Goal: Task Accomplishment & Management: Manage account settings

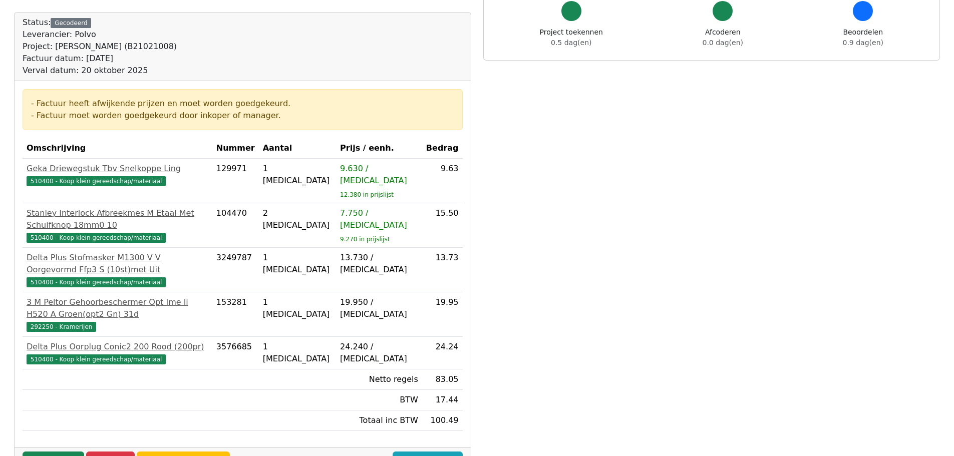
scroll to position [100, 0]
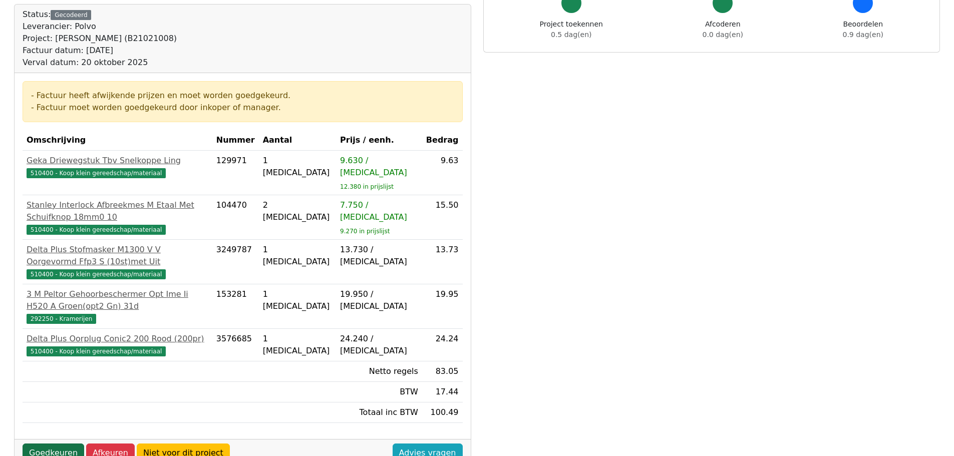
drag, startPoint x: 48, startPoint y: 401, endPoint x: 63, endPoint y: 396, distance: 15.4
click at [48, 444] on link "Goedkeuren" at bounding box center [54, 453] width 62 height 19
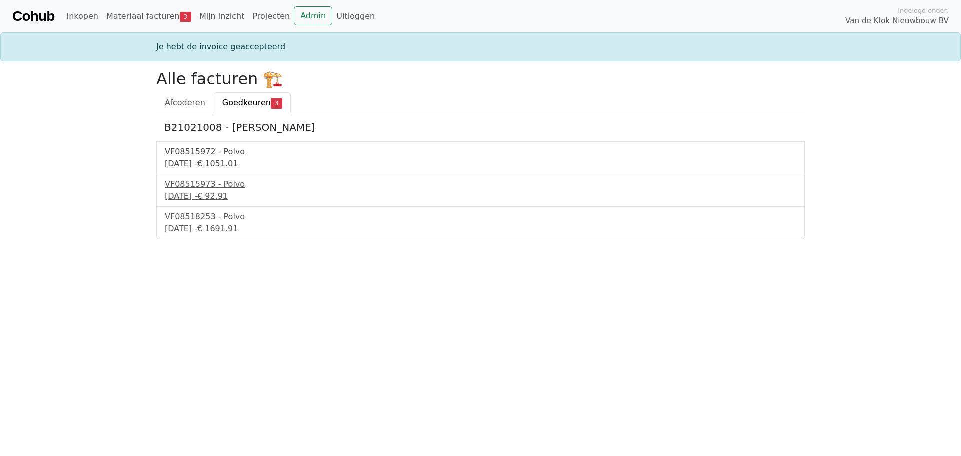
click at [195, 153] on div "VF08515972 - Polvo" at bounding box center [481, 152] width 632 height 12
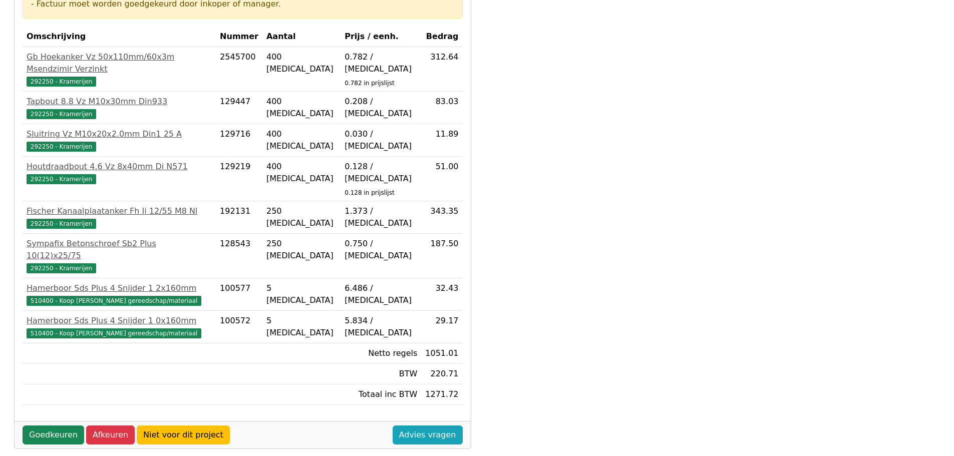
scroll to position [186, 0]
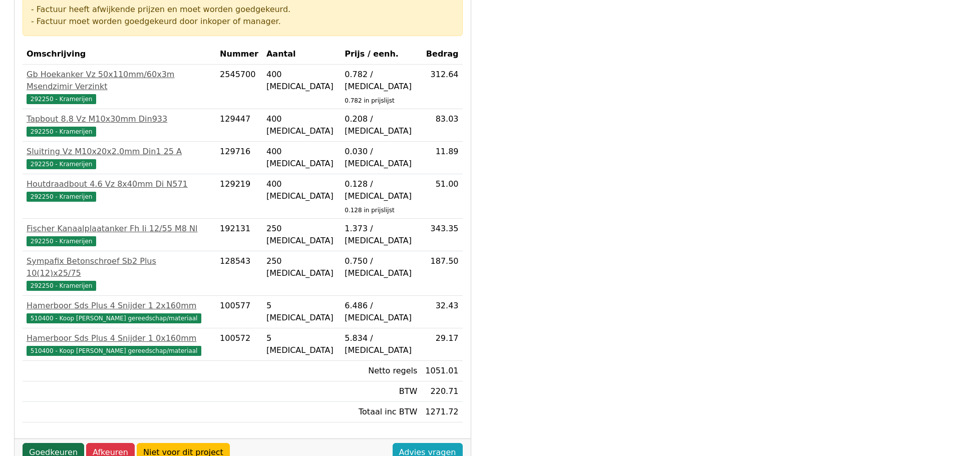
click at [49, 443] on link "Goedkeuren" at bounding box center [54, 452] width 62 height 19
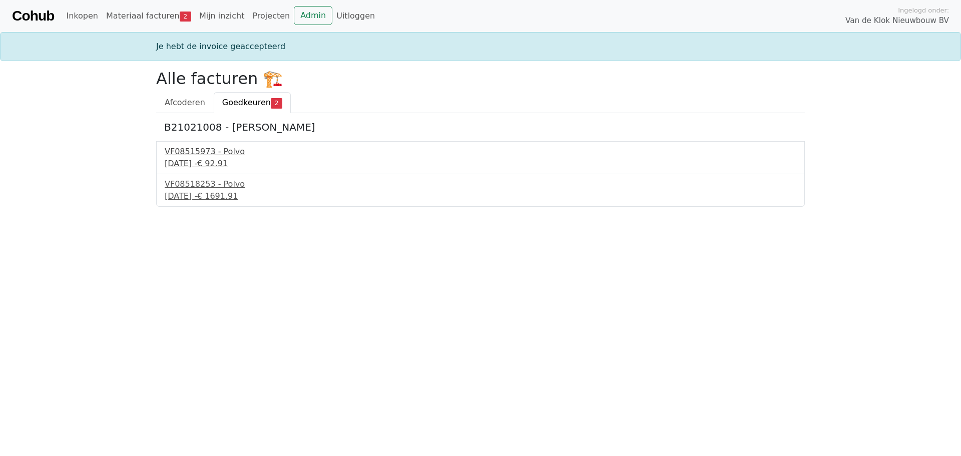
click at [201, 159] on div "26 september 2025 - € 92.91" at bounding box center [481, 164] width 632 height 12
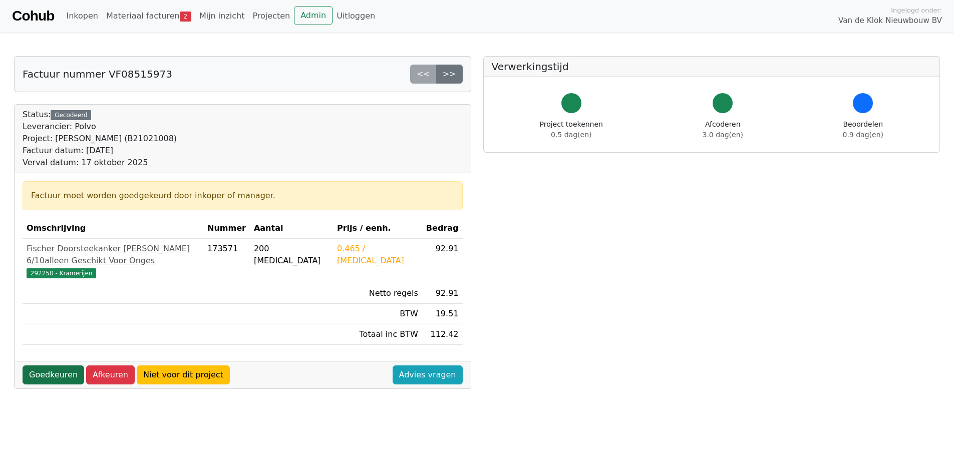
click at [49, 366] on link "Goedkeuren" at bounding box center [54, 375] width 62 height 19
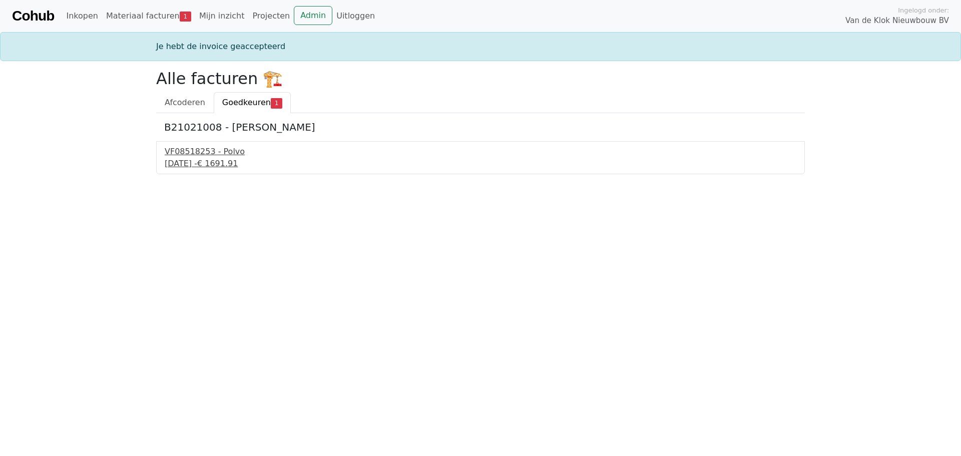
click at [196, 156] on div "VF08518253 - Polvo" at bounding box center [481, 152] width 632 height 12
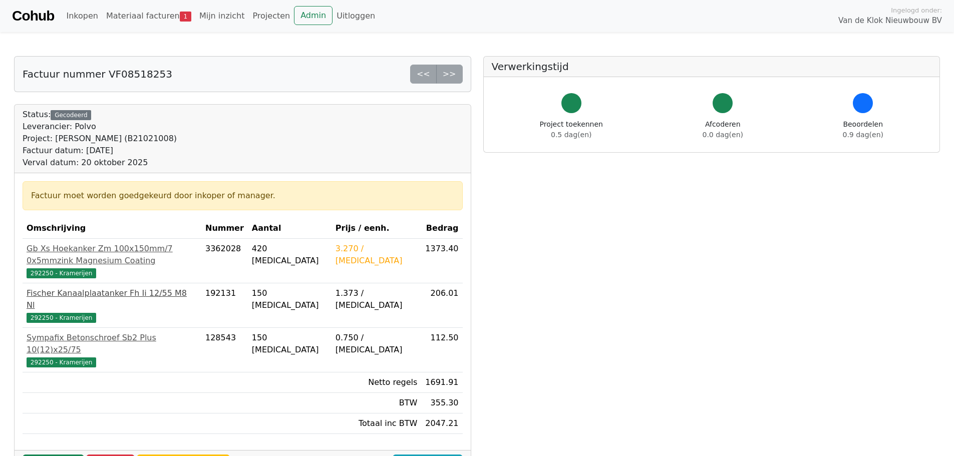
scroll to position [50, 0]
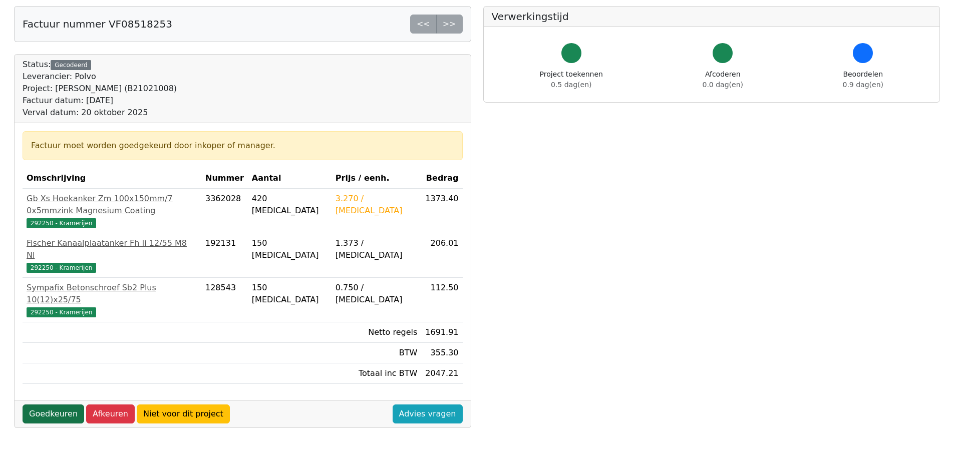
click at [58, 405] on link "Goedkeuren" at bounding box center [54, 414] width 62 height 19
